Goal: Information Seeking & Learning: Learn about a topic

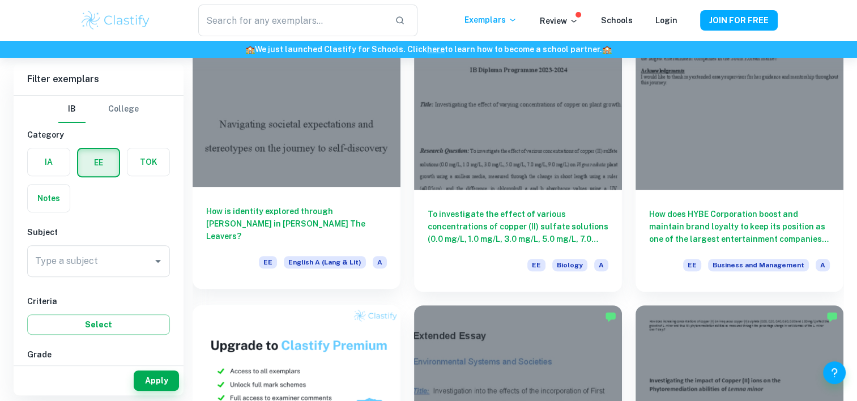
scroll to position [382, 0]
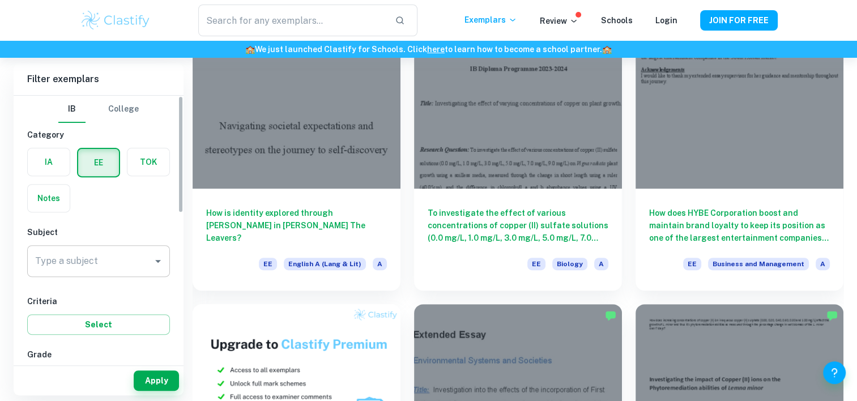
click at [92, 247] on div "Type a subject" at bounding box center [98, 261] width 143 height 32
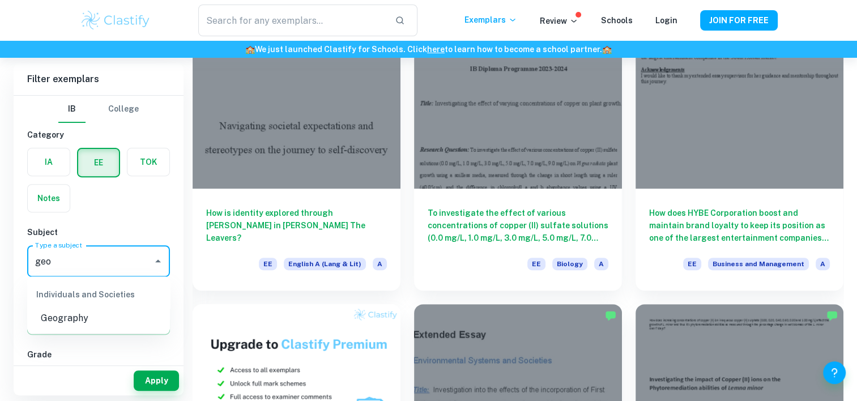
click at [88, 318] on li "Geography" at bounding box center [98, 318] width 143 height 20
type input "Geography"
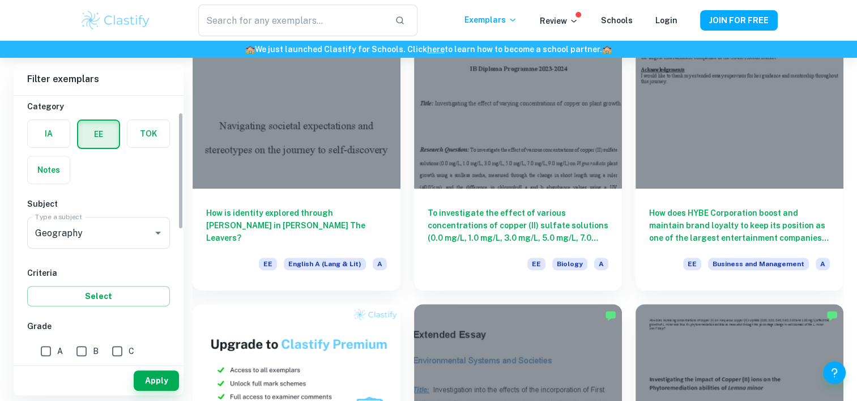
scroll to position [45, 0]
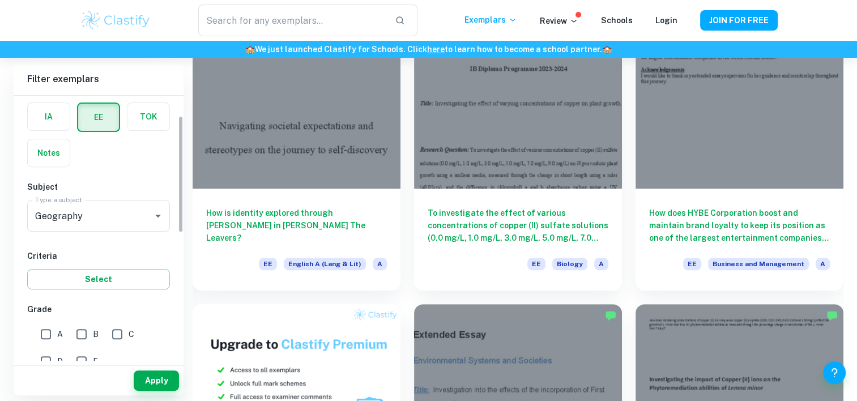
drag, startPoint x: 37, startPoint y: 322, endPoint x: 46, endPoint y: 325, distance: 9.1
click at [40, 323] on input "A" at bounding box center [46, 334] width 23 height 23
checkbox input "true"
click at [164, 374] on button "Apply" at bounding box center [156, 380] width 45 height 20
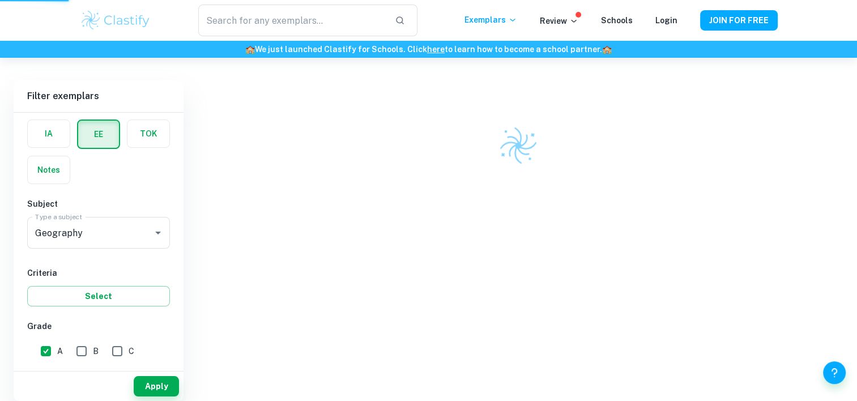
scroll to position [58, 0]
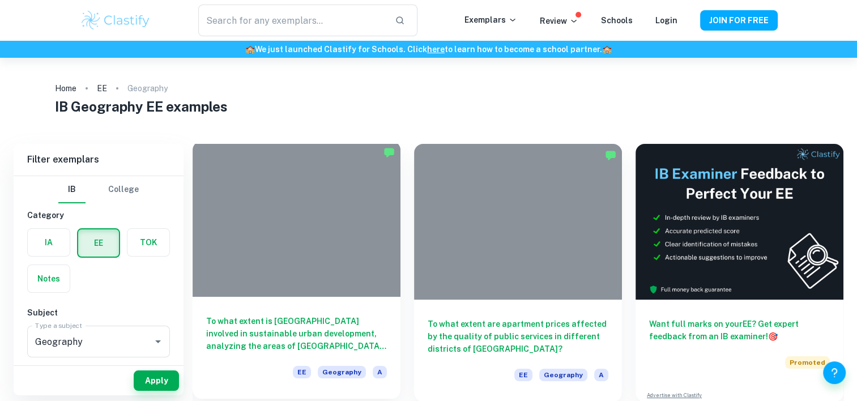
click at [306, 206] on div at bounding box center [297, 219] width 208 height 156
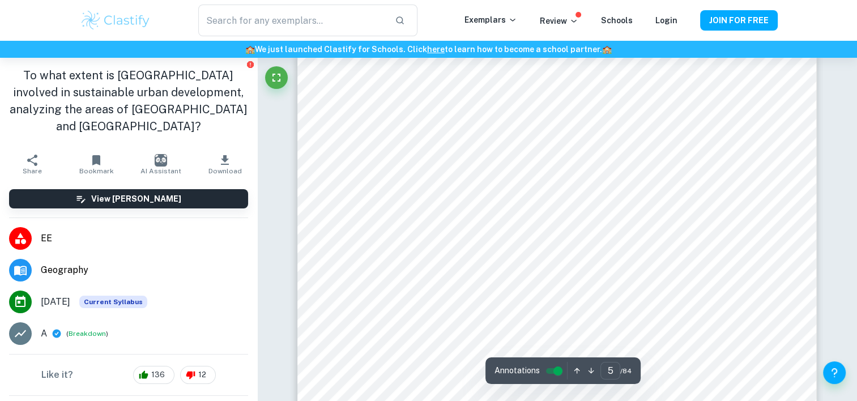
type input "6"
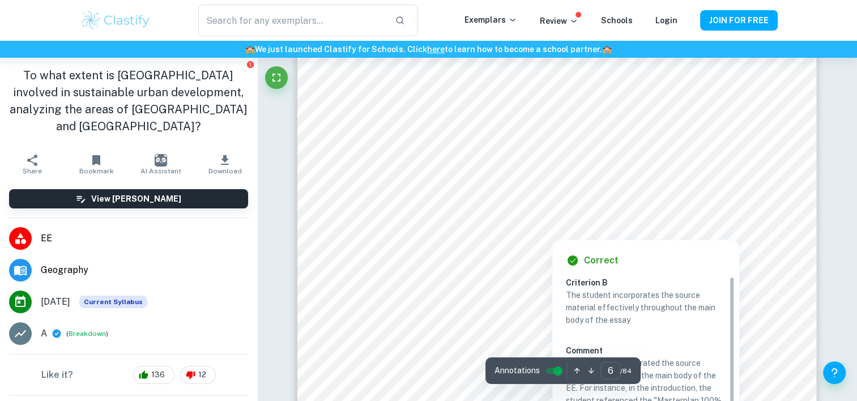
scroll to position [3968, 0]
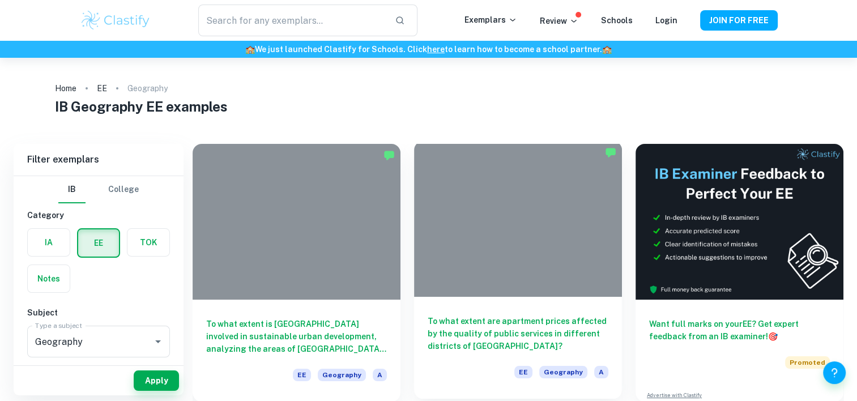
click at [553, 280] on div at bounding box center [518, 219] width 208 height 156
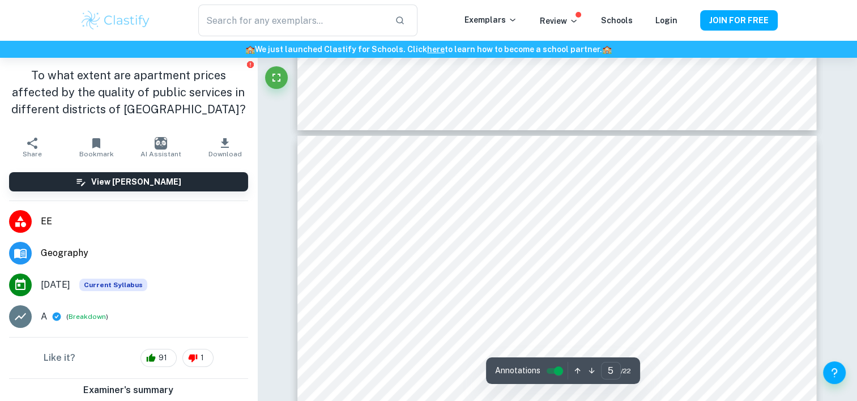
scroll to position [3062, 0]
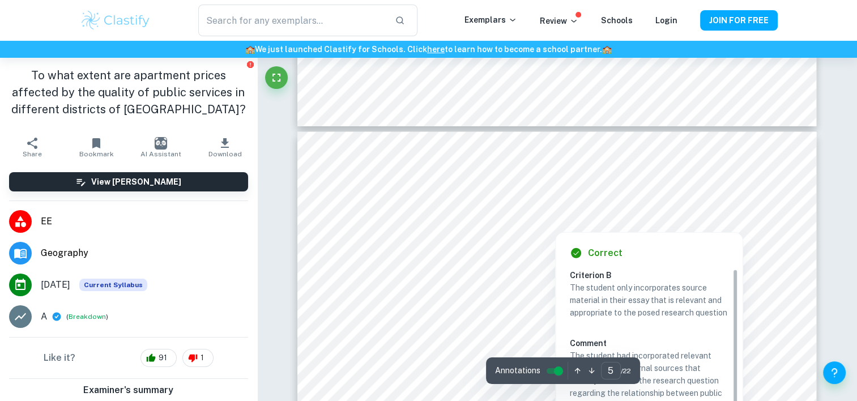
drag, startPoint x: 371, startPoint y: 213, endPoint x: 388, endPoint y: 196, distance: 24.0
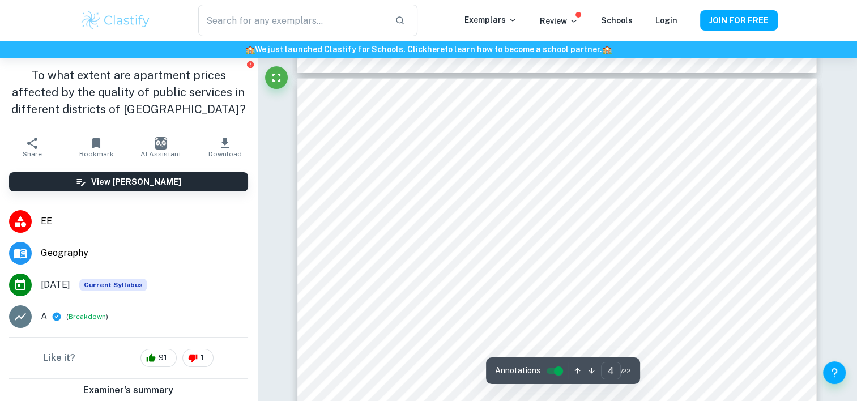
scroll to position [2376, 0]
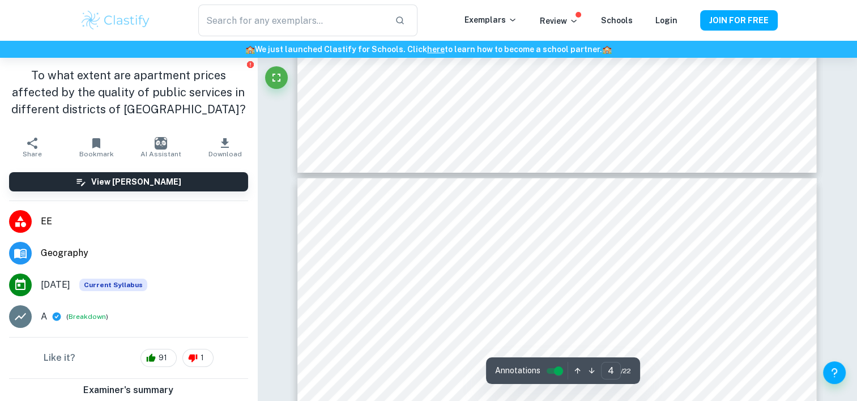
type input "3"
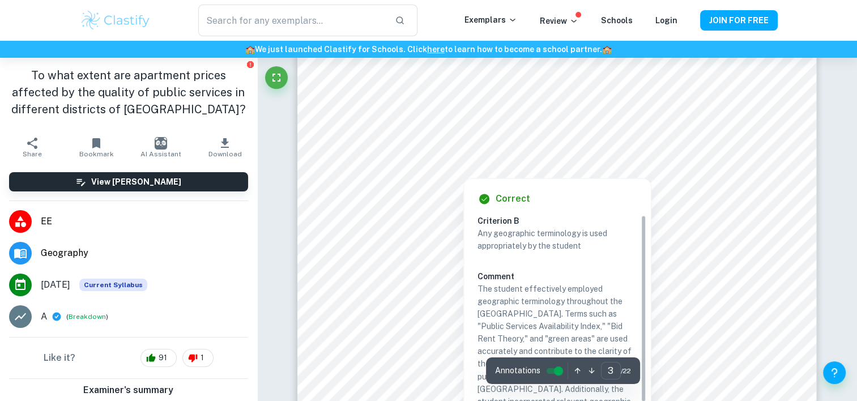
scroll to position [1758, 0]
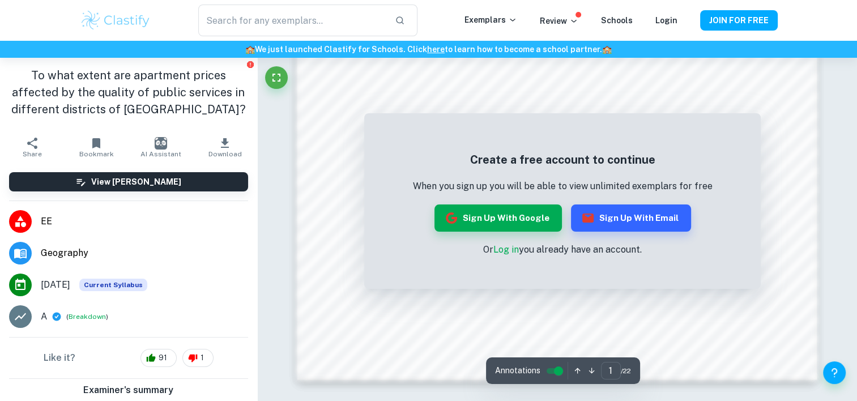
scroll to position [1220, 0]
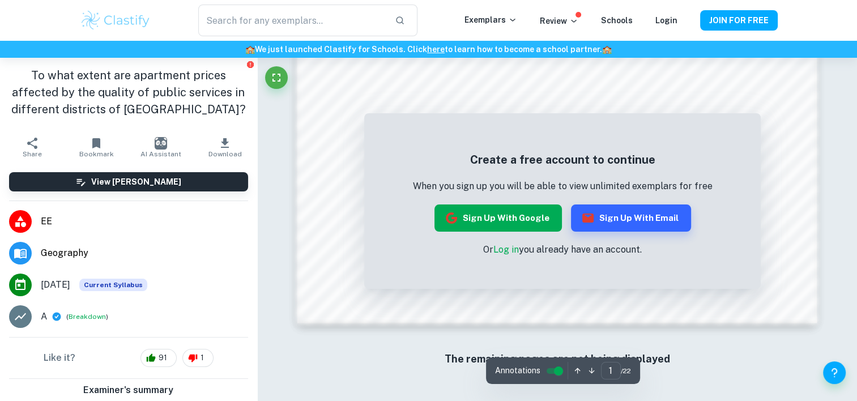
click at [536, 204] on div "Create a free account to continue When you sign up you will be able to view unl…" at bounding box center [563, 203] width 300 height 105
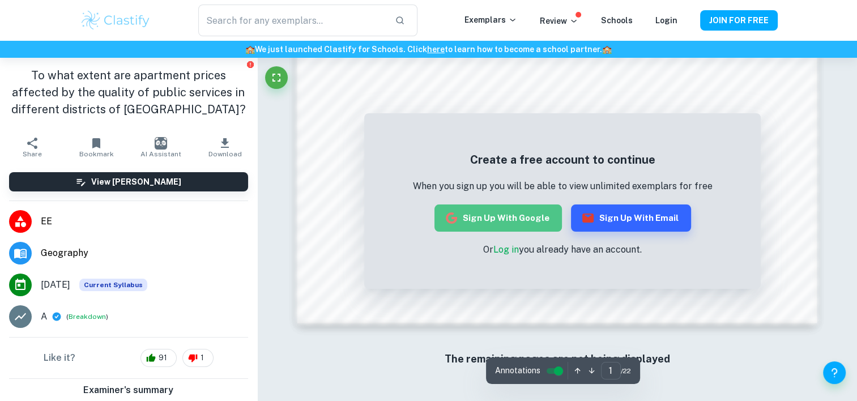
click at [524, 215] on button "Sign up with Google" at bounding box center [497, 217] width 127 height 27
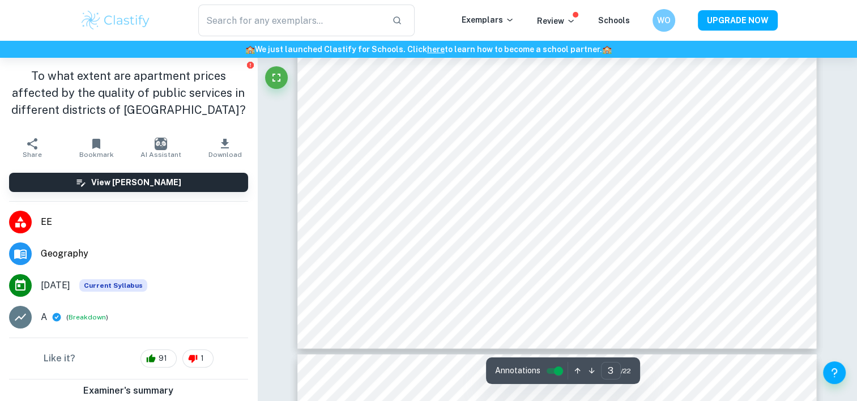
scroll to position [2099, 0]
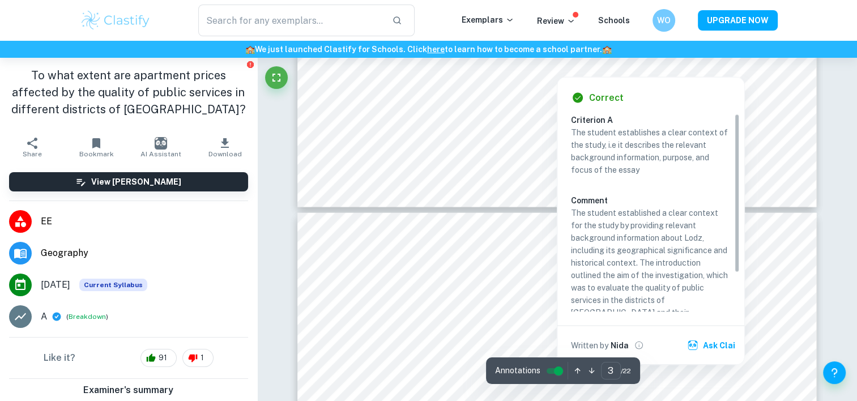
type input "4"
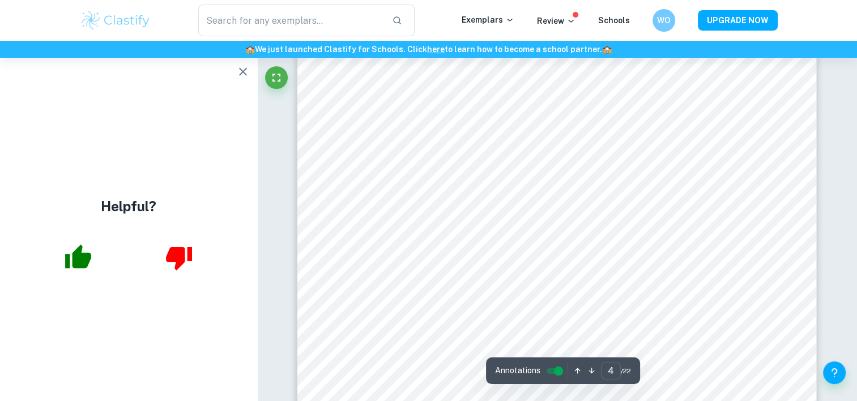
scroll to position [2428, 0]
